Goal: Task Accomplishment & Management: Manage account settings

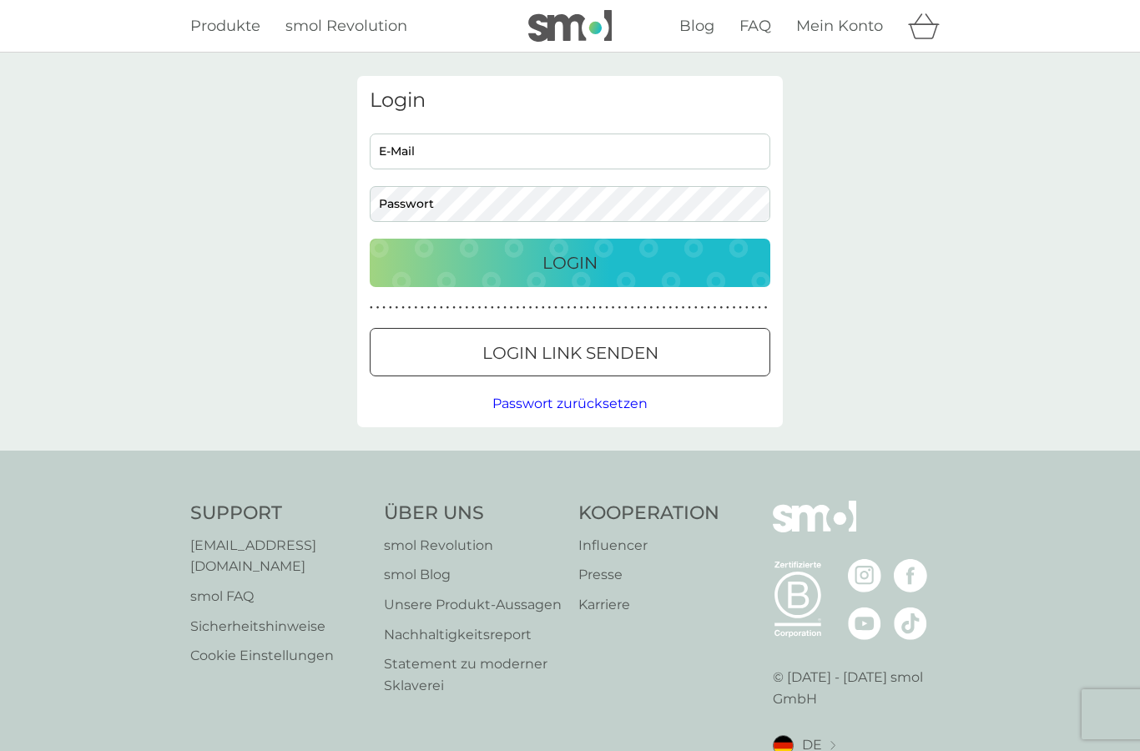
click at [745, 156] on input "E-Mail" at bounding box center [570, 152] width 401 height 36
type input "[EMAIL_ADDRESS][DOMAIN_NAME]"
click at [724, 256] on div "Login" at bounding box center [569, 262] width 367 height 27
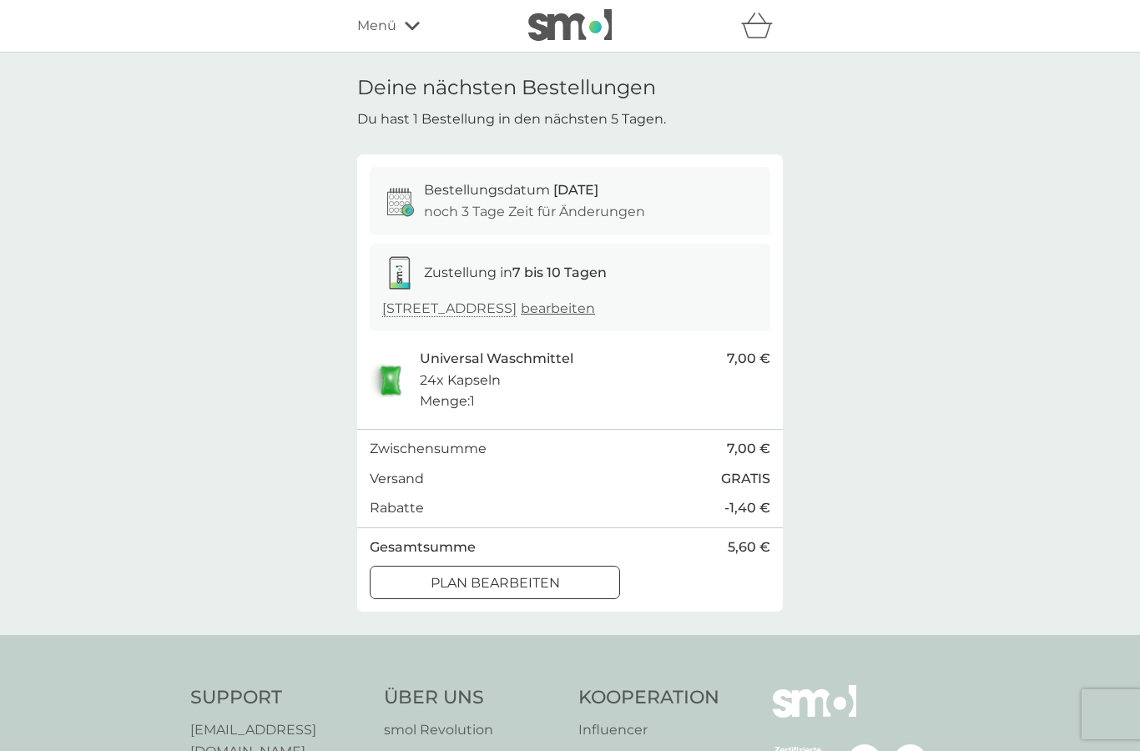
click at [578, 572] on div "Plan bearbeiten" at bounding box center [494, 583] width 249 height 22
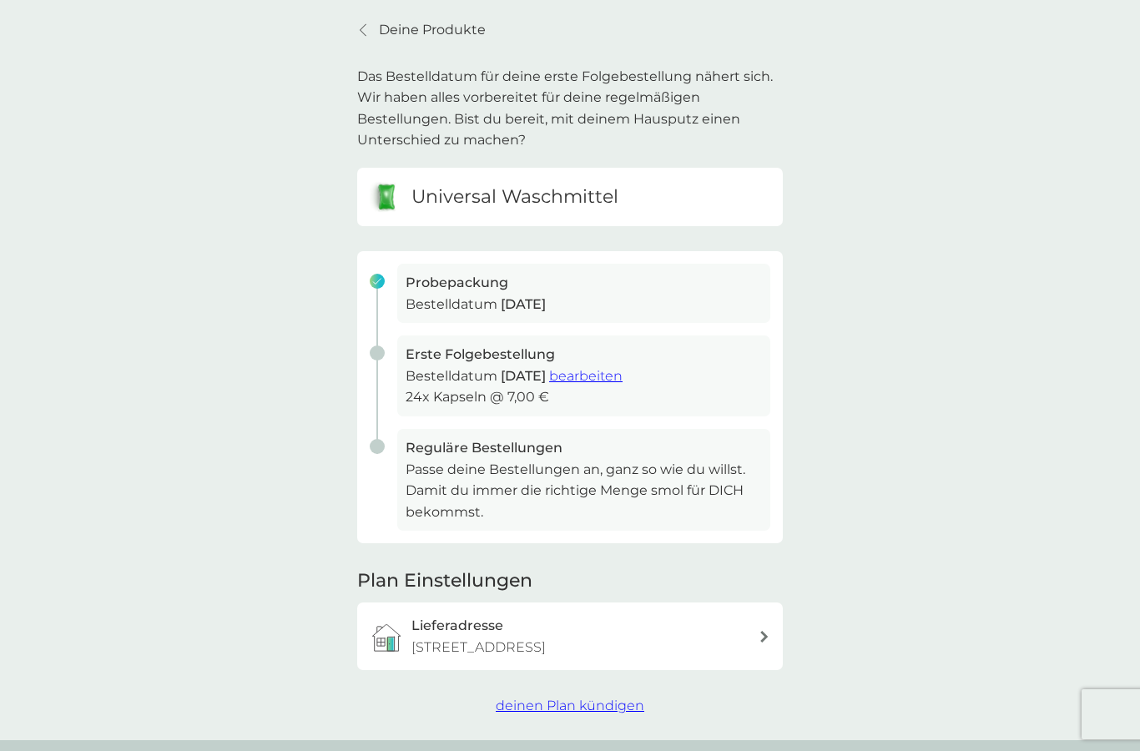
scroll to position [59, 0]
click at [622, 695] on span "deinen Plan kündigen" at bounding box center [570, 703] width 149 height 16
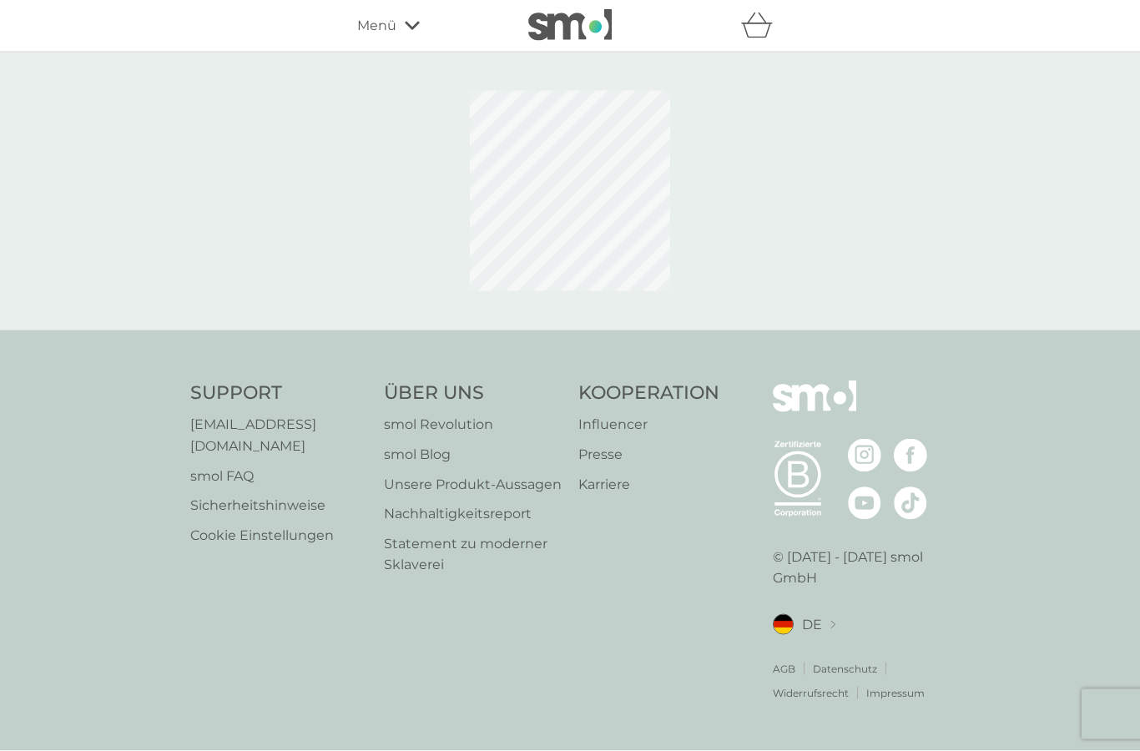
scroll to position [67, 0]
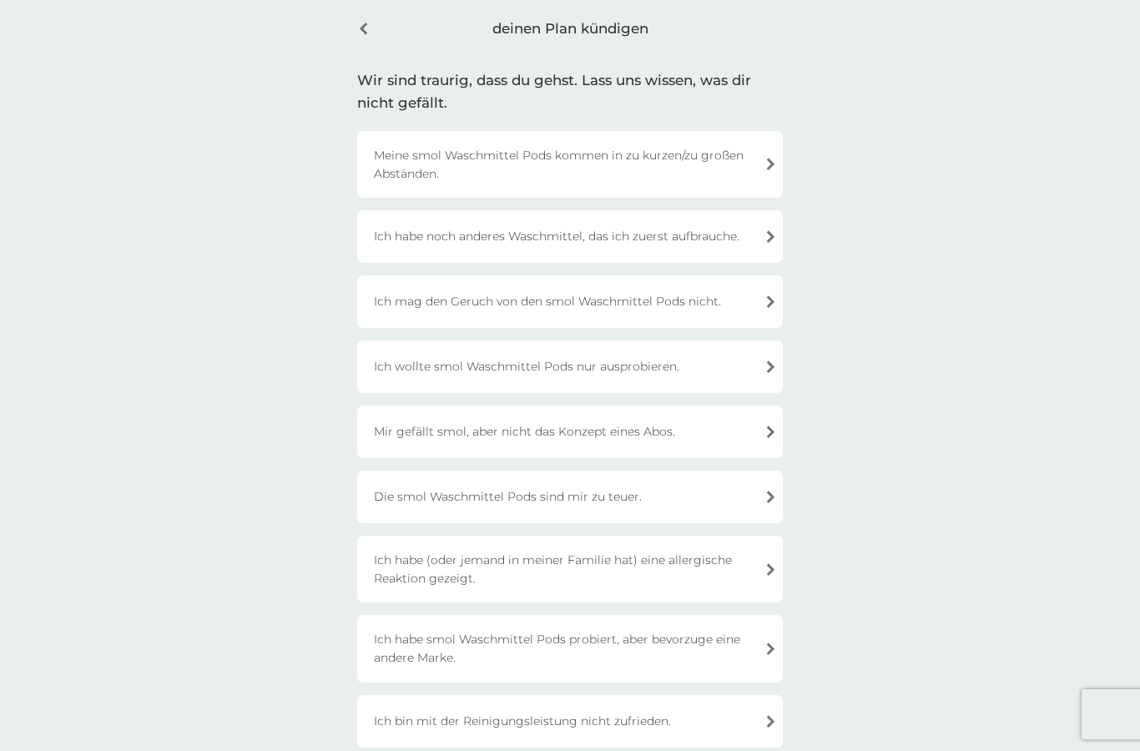
click at [758, 222] on div "Ich habe noch anderes Waschmittel, das ich zuerst aufbrauche." at bounding box center [570, 236] width 426 height 53
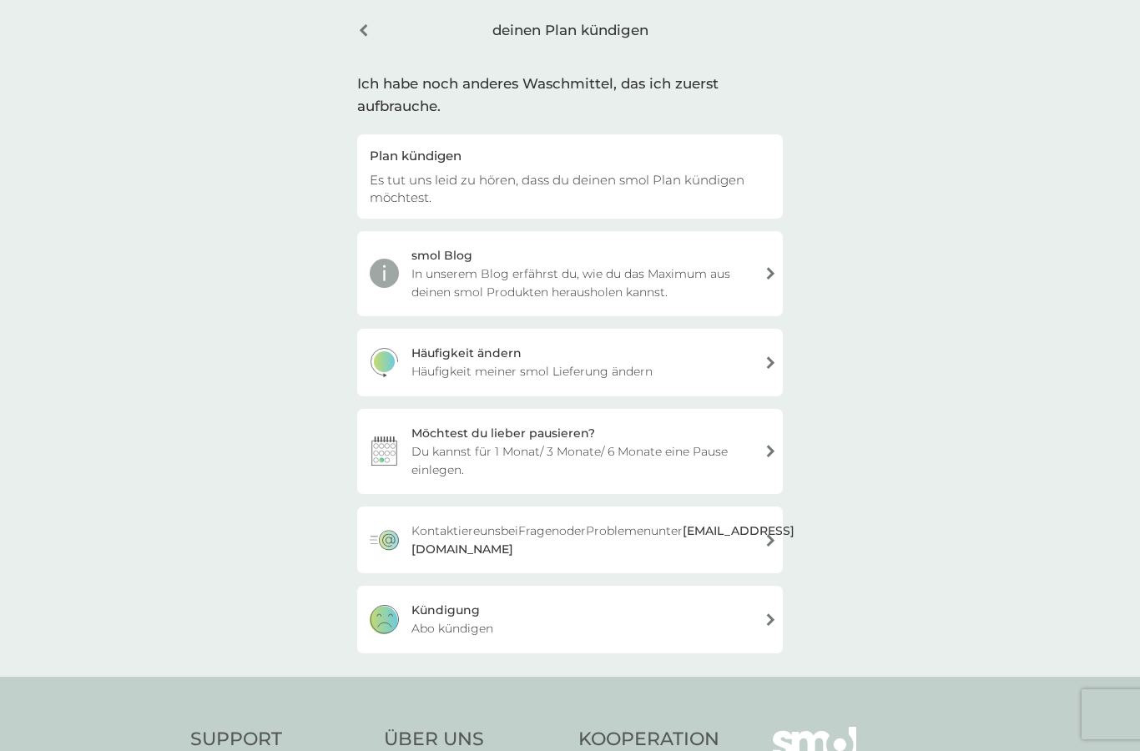
click at [740, 603] on div "Kündigung Abo kündigen" at bounding box center [570, 619] width 426 height 67
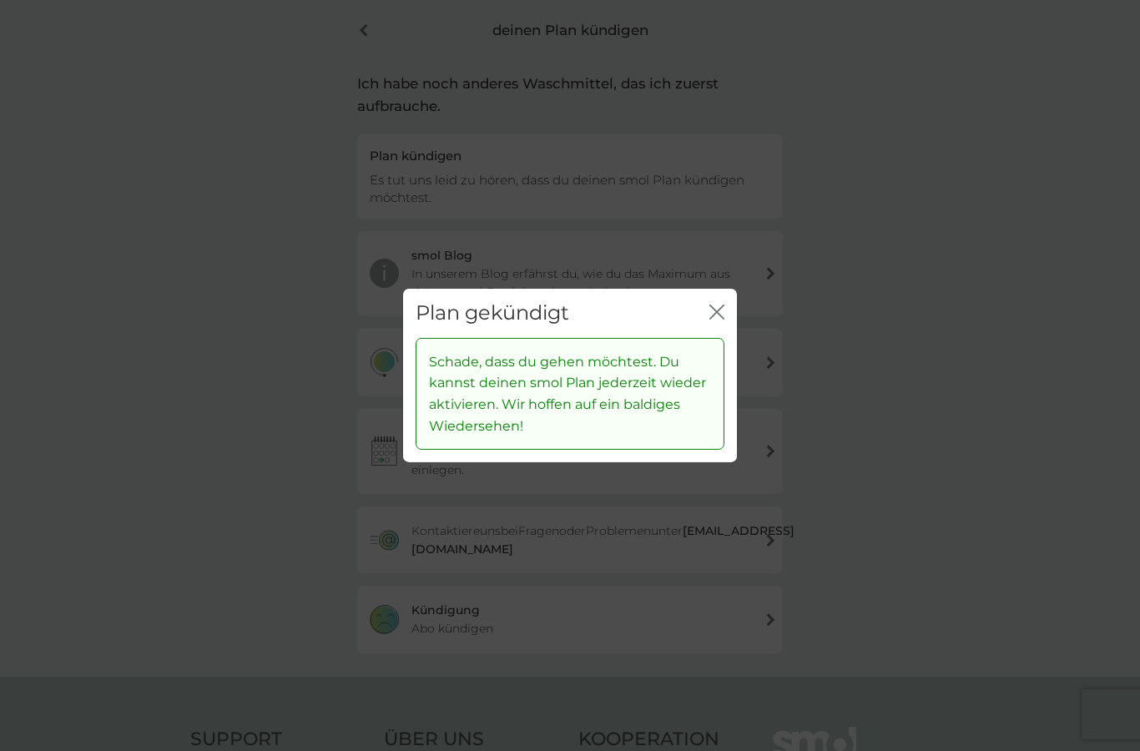
click at [723, 306] on icon "Schließen" at bounding box center [716, 312] width 15 height 15
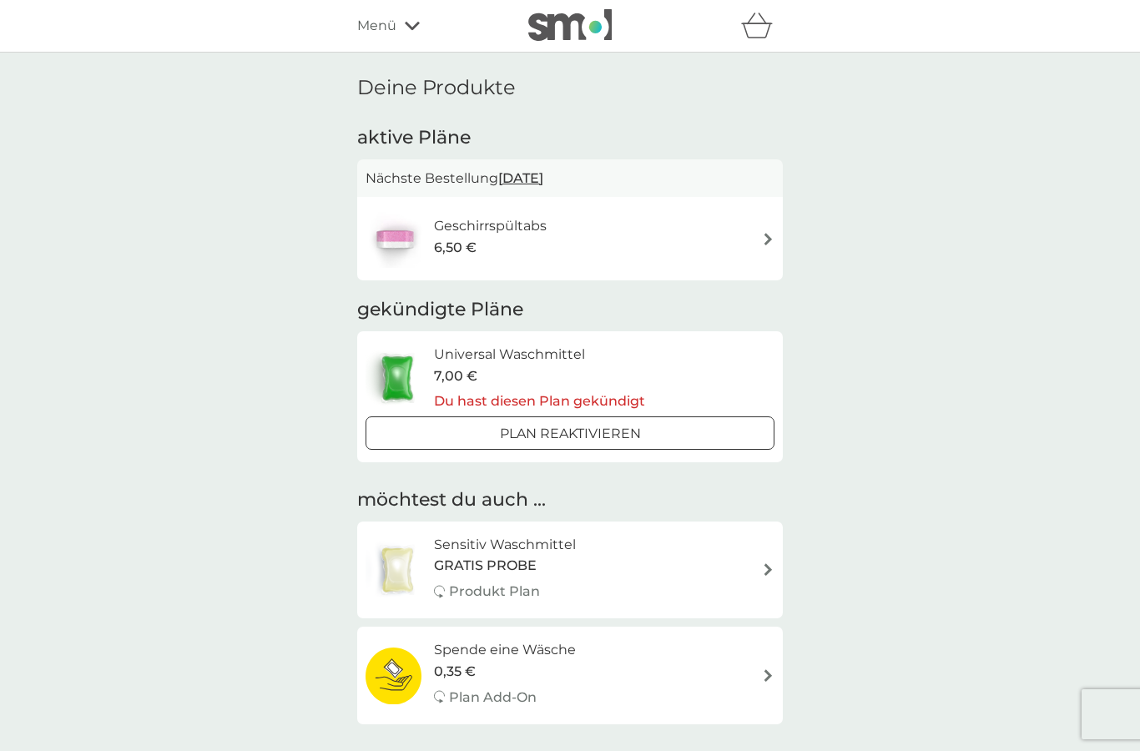
click at [762, 233] on img at bounding box center [768, 239] width 13 height 13
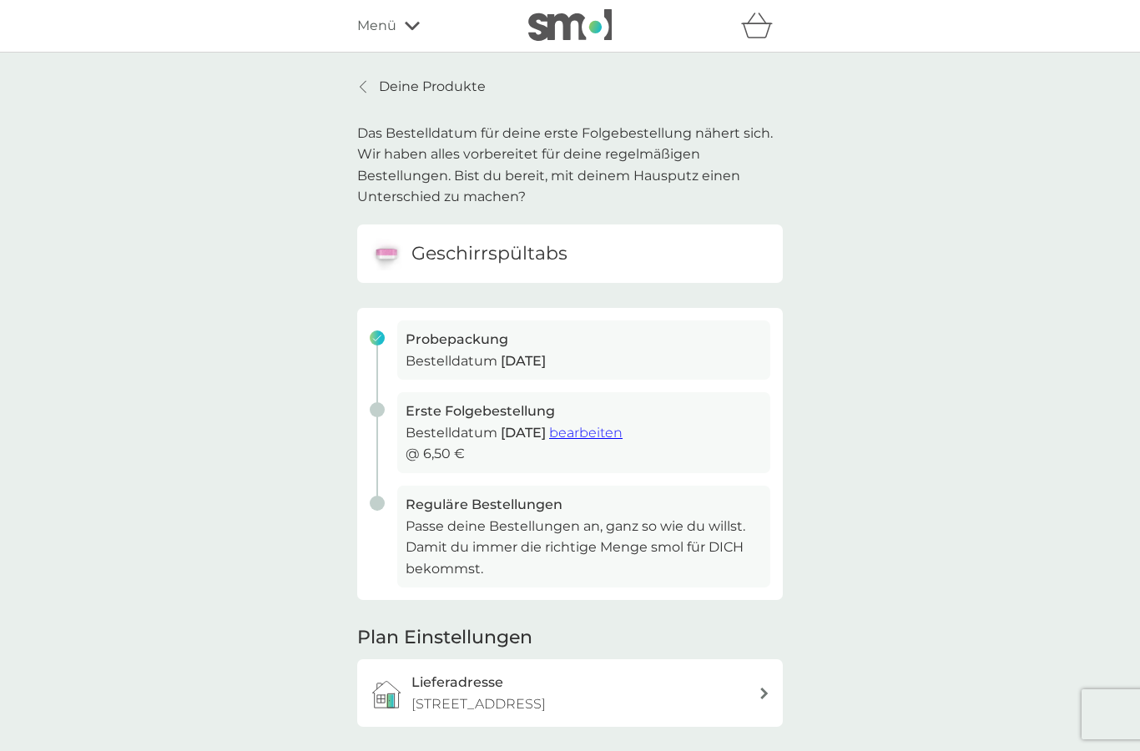
click at [612, 750] on span "deinen Plan kündigen" at bounding box center [570, 762] width 149 height 16
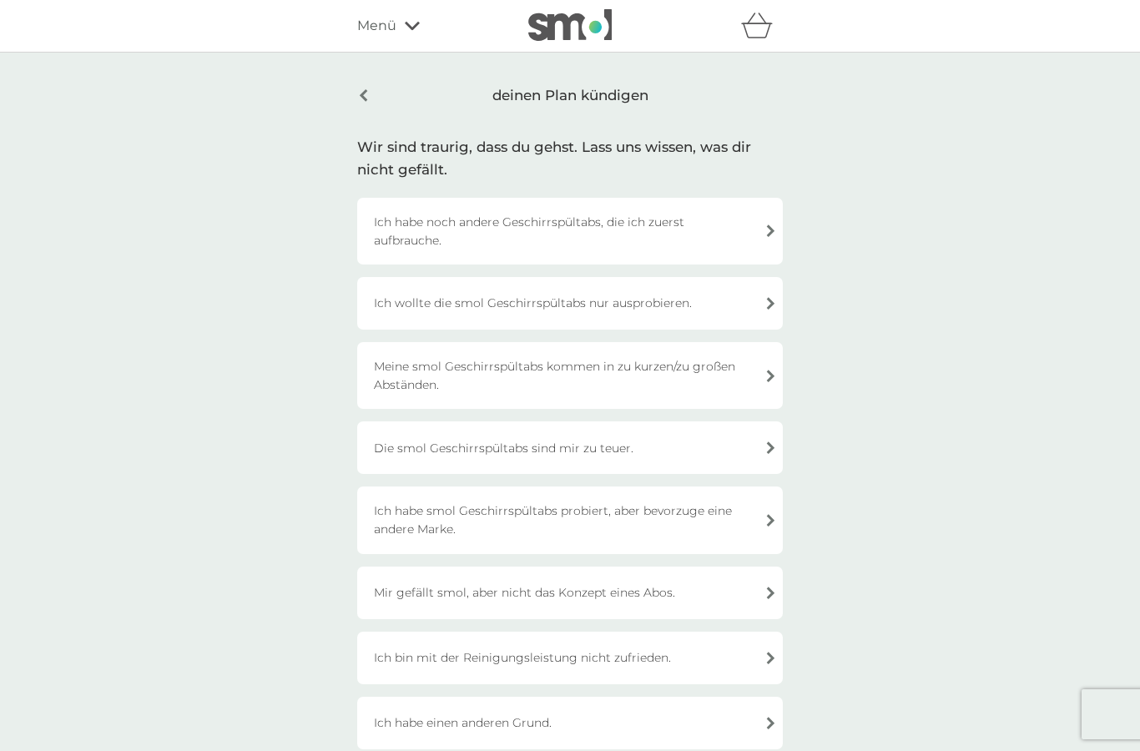
click at [740, 290] on div "Ich wollte die smol Geschirrspültabs nur ausprobieren." at bounding box center [570, 303] width 426 height 53
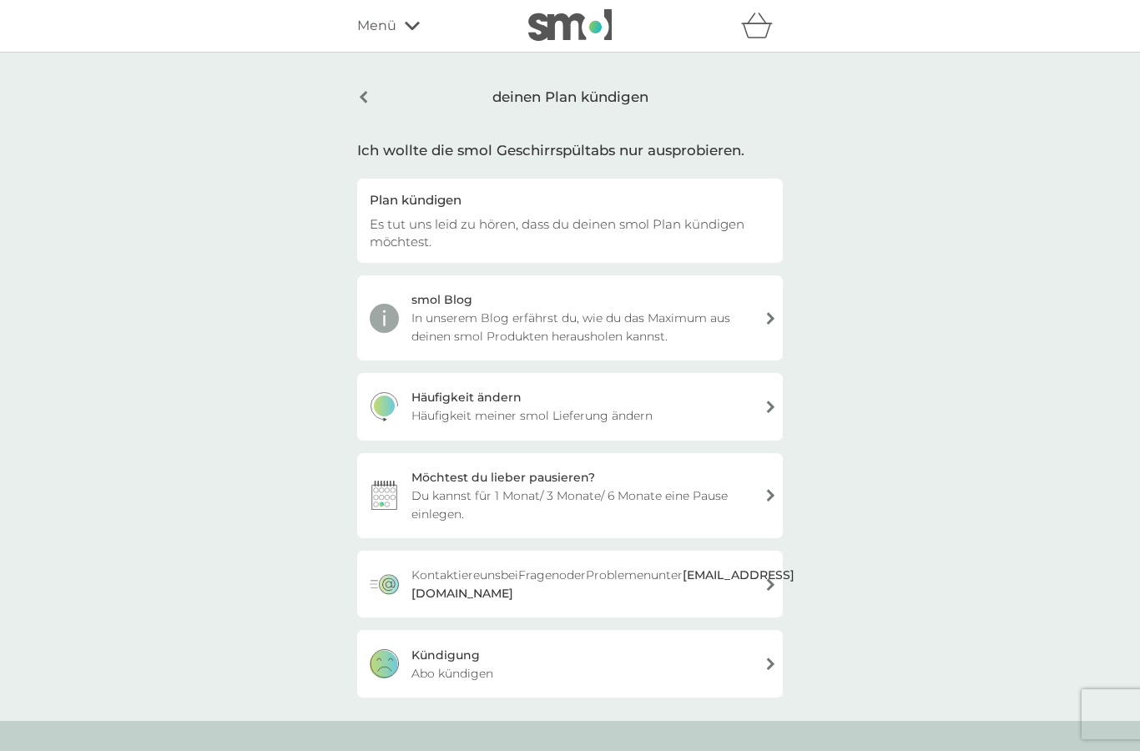
click at [706, 647] on div "Kündigung Abo kündigen" at bounding box center [570, 663] width 426 height 67
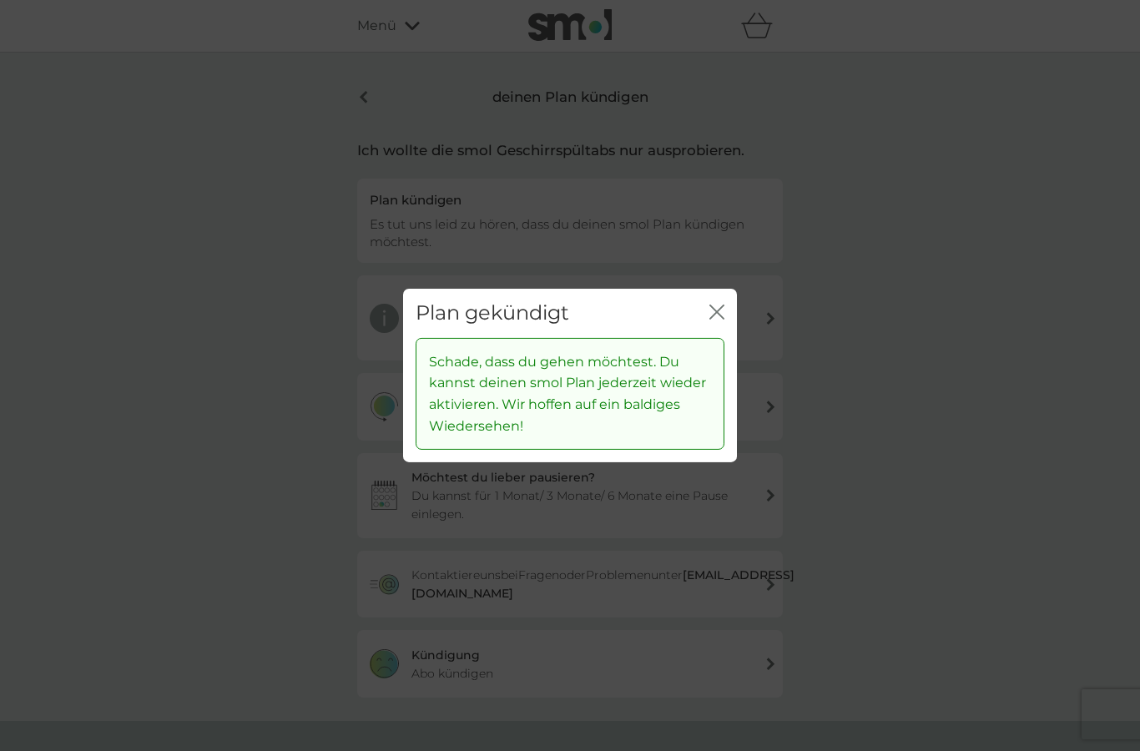
click at [724, 375] on div "Schade, dass du gehen möchtest. Du kannst deinen smol Plan jederzeit wieder akt…" at bounding box center [570, 400] width 334 height 124
click at [723, 375] on div "Schade, dass du gehen möchtest. Du kannst deinen smol Plan jederzeit wieder akt…" at bounding box center [570, 394] width 309 height 112
click at [720, 375] on div "Schade, dass du gehen möchtest. Du kannst deinen smol Plan jederzeit wieder akt…" at bounding box center [570, 394] width 309 height 112
click at [718, 385] on div "Schade, dass du gehen möchtest. Du kannst deinen smol Plan jederzeit wieder akt…" at bounding box center [570, 394] width 309 height 112
click at [727, 379] on div "Schade, dass du gehen möchtest. Du kannst deinen smol Plan jederzeit wieder akt…" at bounding box center [570, 400] width 334 height 124
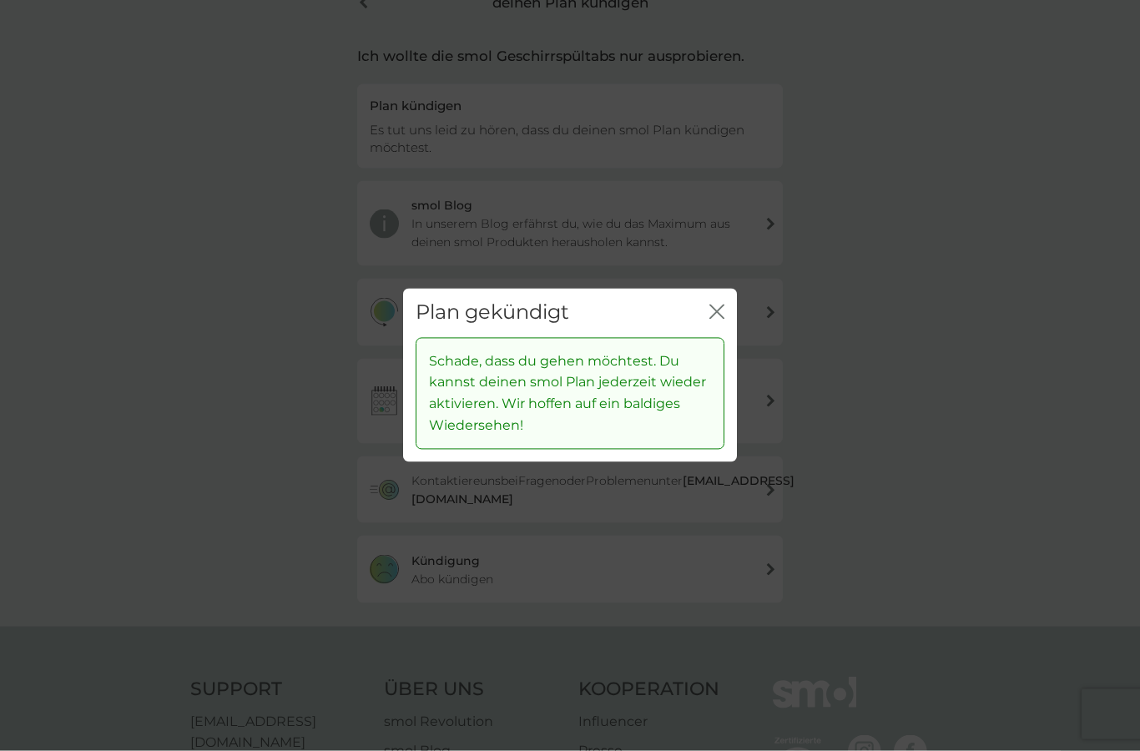
scroll to position [94, 0]
click at [719, 319] on icon "Schließen" at bounding box center [720, 311] width 7 height 13
